Goal: Task Accomplishment & Management: Complete application form

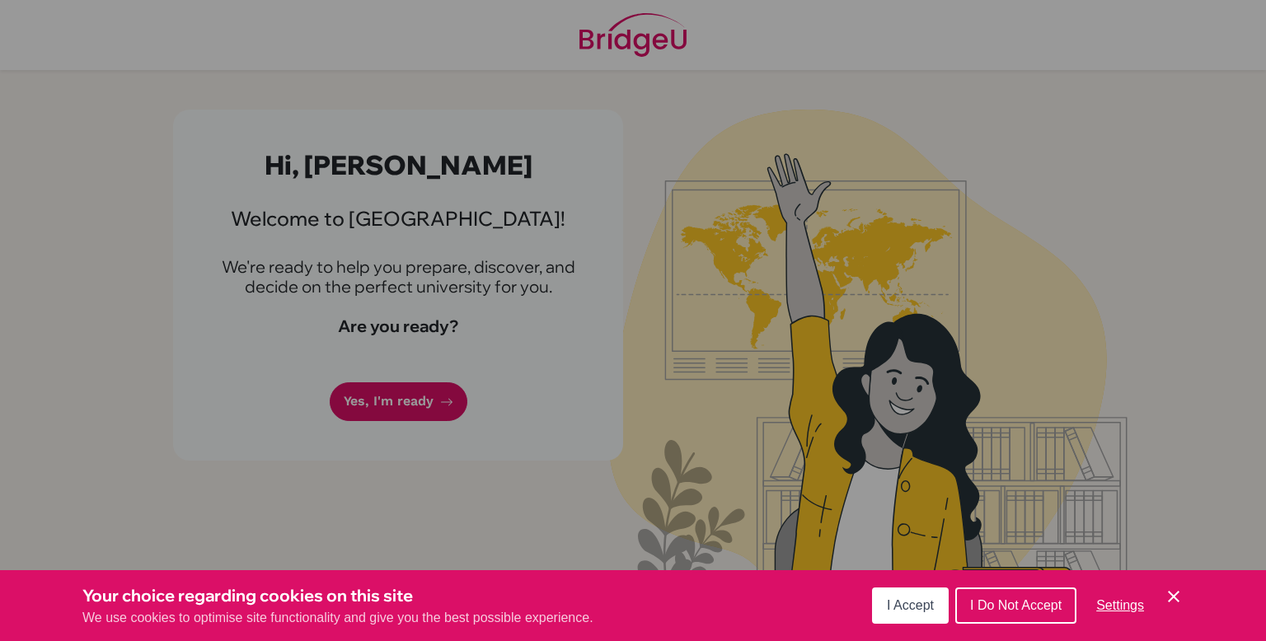
click at [393, 413] on div "Cookie Preferences" at bounding box center [633, 320] width 1266 height 641
click at [1008, 614] on button "I Do Not Accept" at bounding box center [1015, 605] width 121 height 36
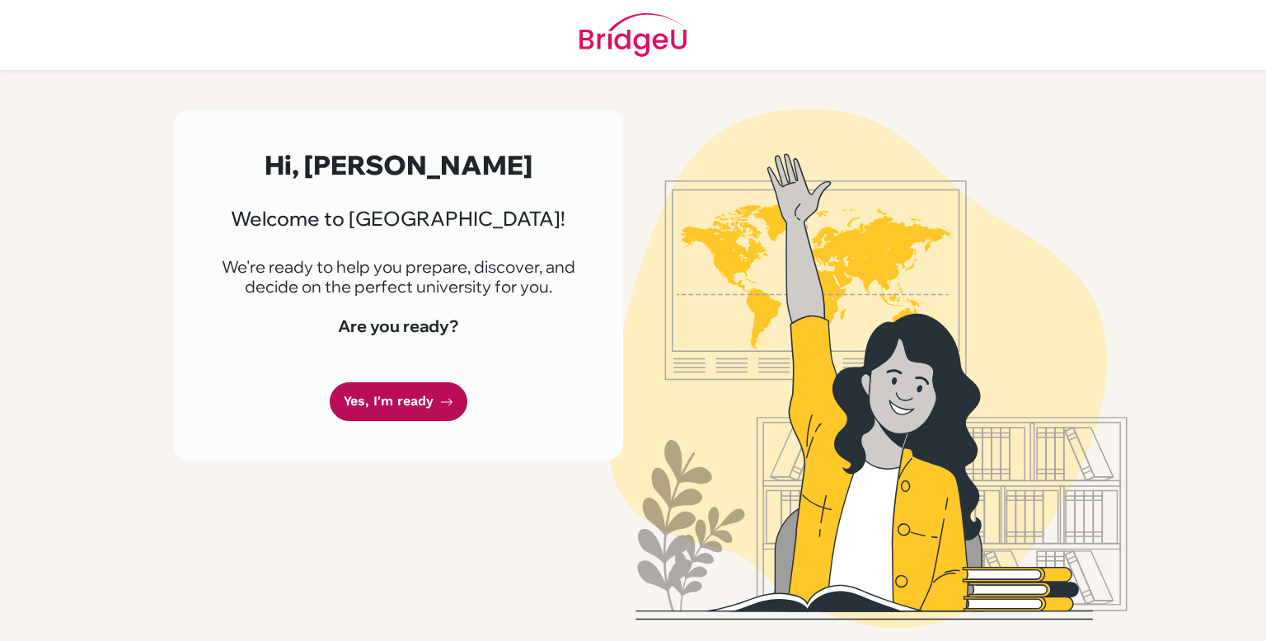
click at [410, 386] on link "Yes, I'm ready" at bounding box center [399, 401] width 138 height 39
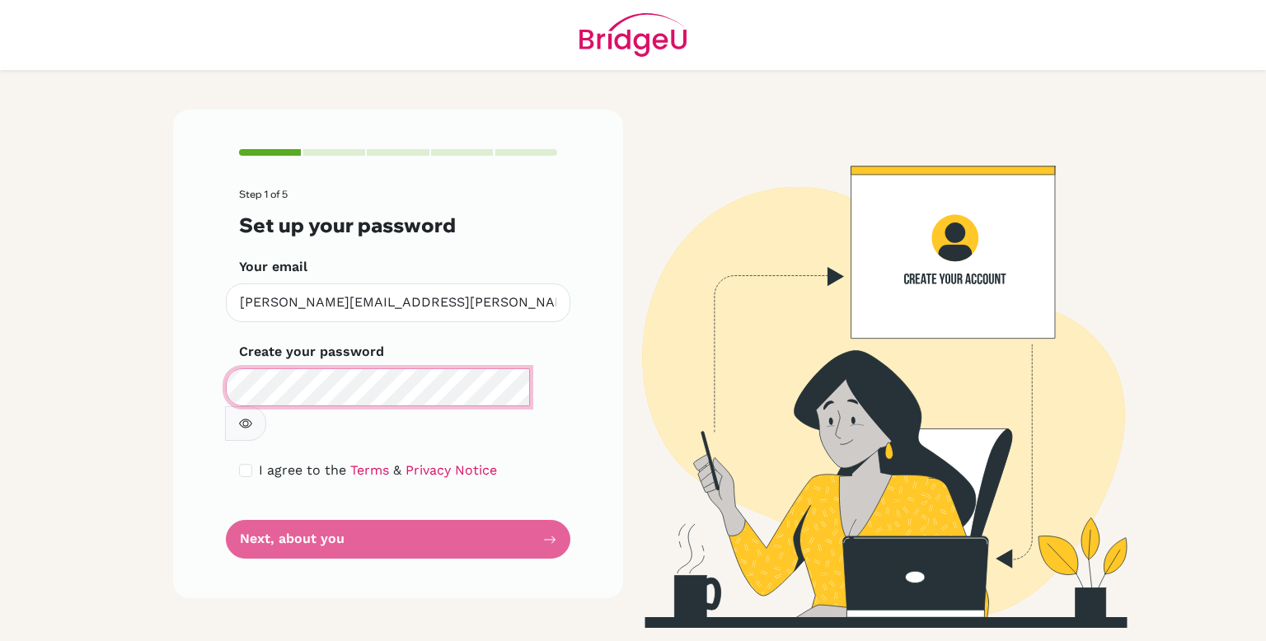
click at [59, 388] on main "Step 1 of 5 Set up your password Your email [PERSON_NAME][EMAIL_ADDRESS][PERSON…" at bounding box center [633, 320] width 1266 height 641
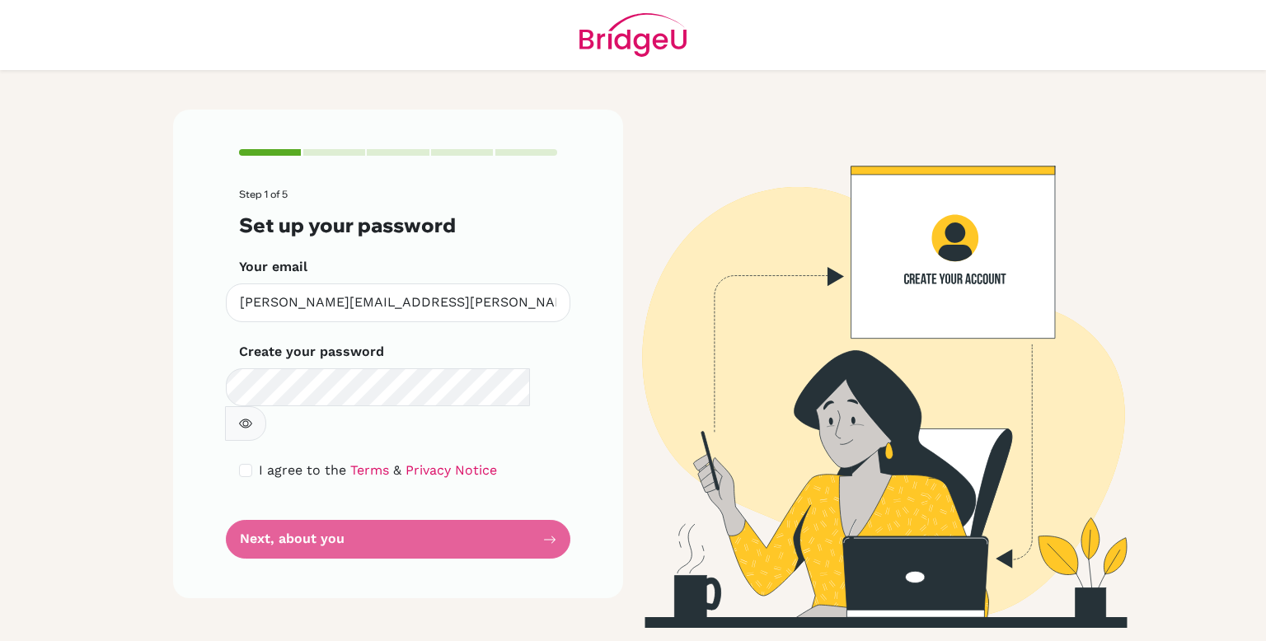
click at [475, 505] on form "Step 1 of 5 Set up your password Your email [PERSON_NAME][EMAIL_ADDRESS][PERSON…" at bounding box center [398, 374] width 318 height 370
click at [239, 464] on input "checkbox" at bounding box center [245, 470] width 13 height 13
checkbox input "true"
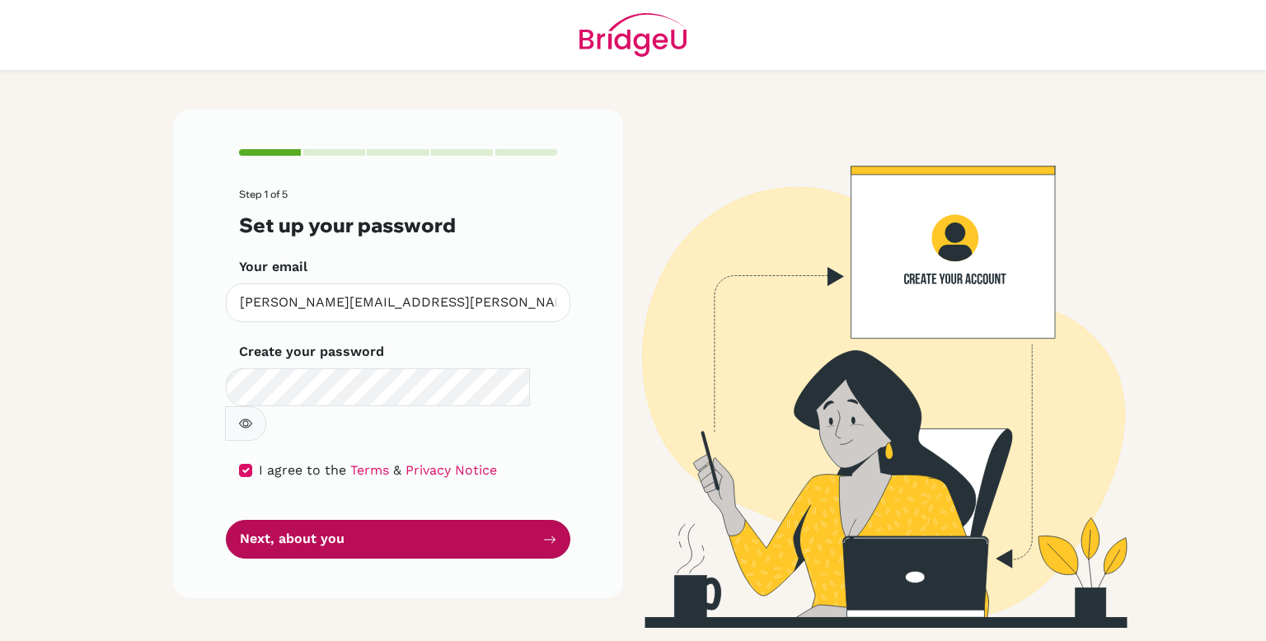
click at [310, 520] on button "Next, about you" at bounding box center [398, 539] width 344 height 39
